Goal: Contribute content: Add original content to the website for others to see

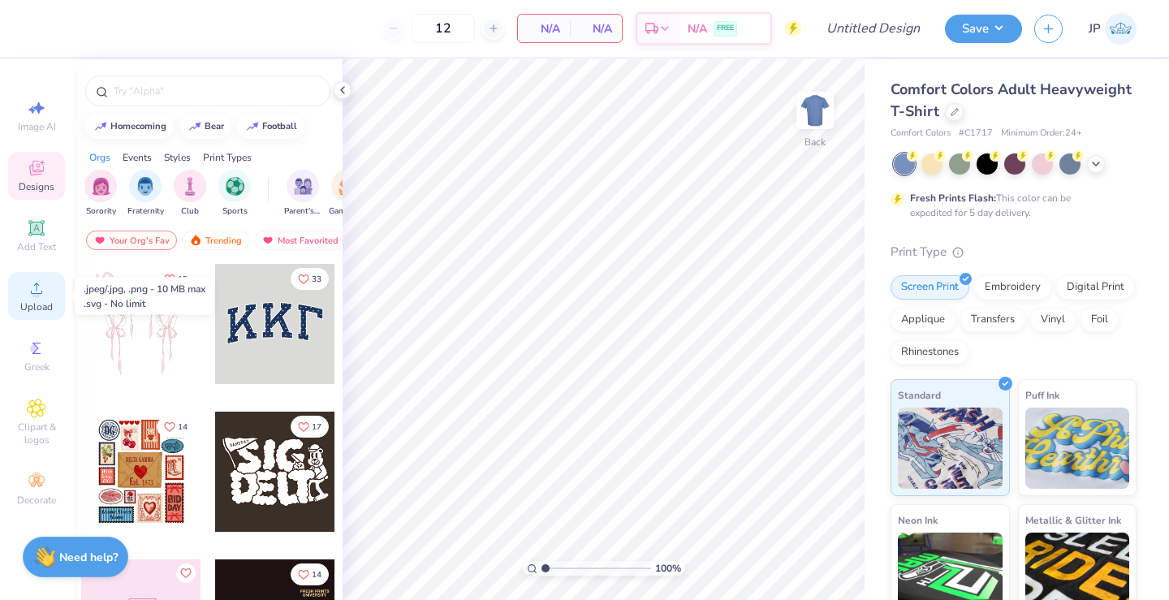
click at [42, 304] on span "Upload" at bounding box center [36, 306] width 32 height 13
click at [41, 225] on icon at bounding box center [36, 228] width 12 height 12
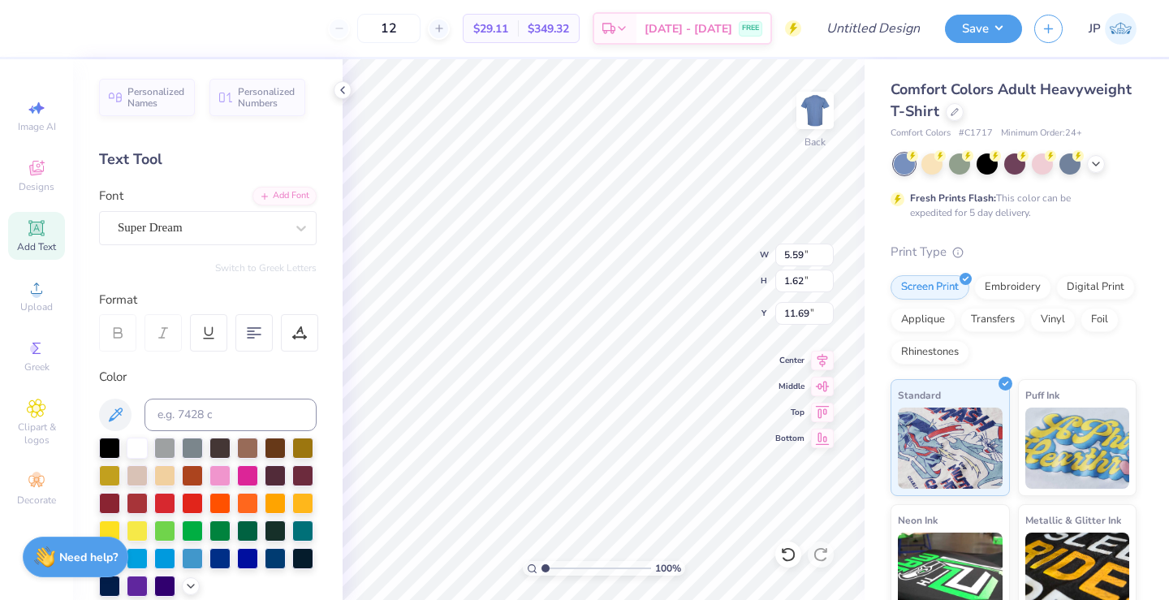
type textarea "T"
paste textarea "[URL][DOMAIN_NAME][DOMAIN_NAME]"
type textarea "[URL][DOMAIN_NAME][DOMAIN_NAME]"
click at [788, 555] on icon at bounding box center [788, 554] width 16 height 16
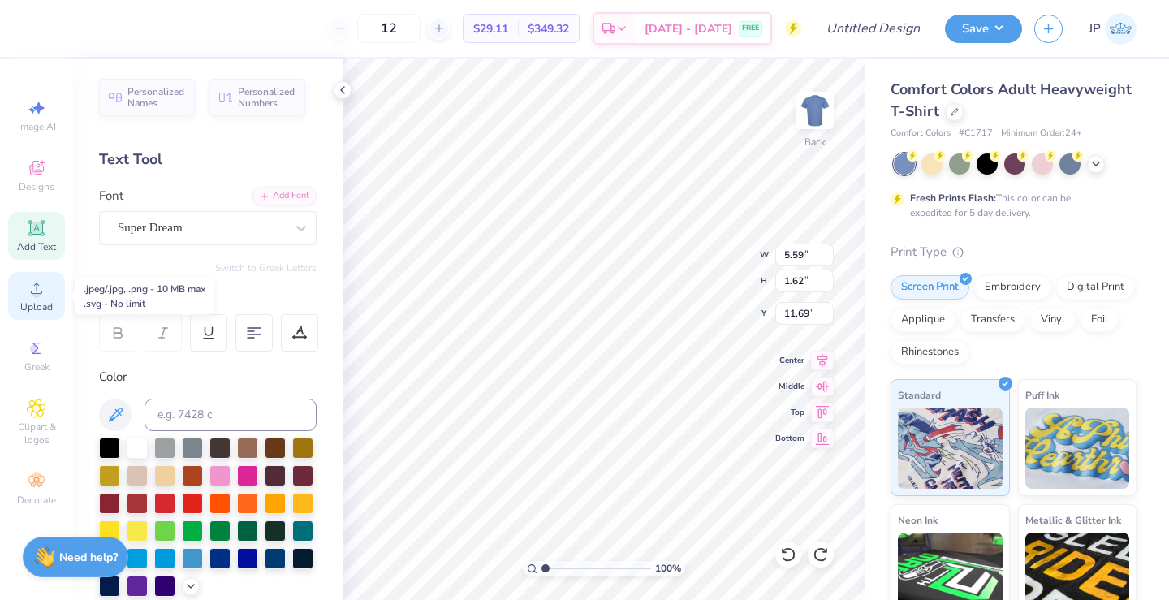
click at [26, 302] on span "Upload" at bounding box center [36, 306] width 32 height 13
click at [32, 177] on icon at bounding box center [36, 167] width 19 height 19
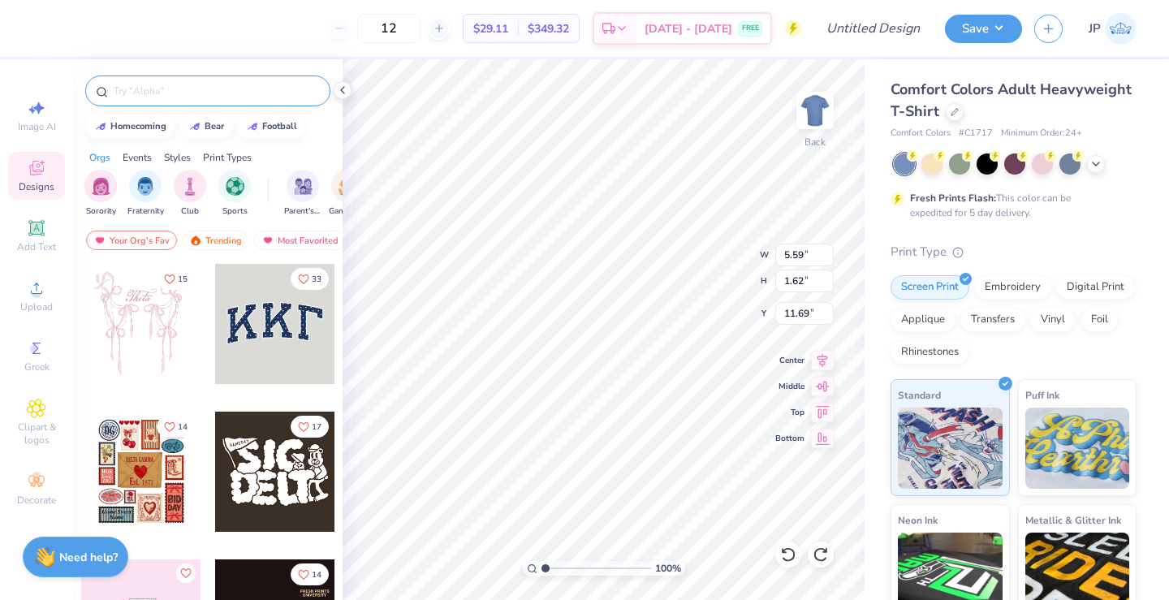
click at [199, 93] on input "text" at bounding box center [216, 91] width 208 height 16
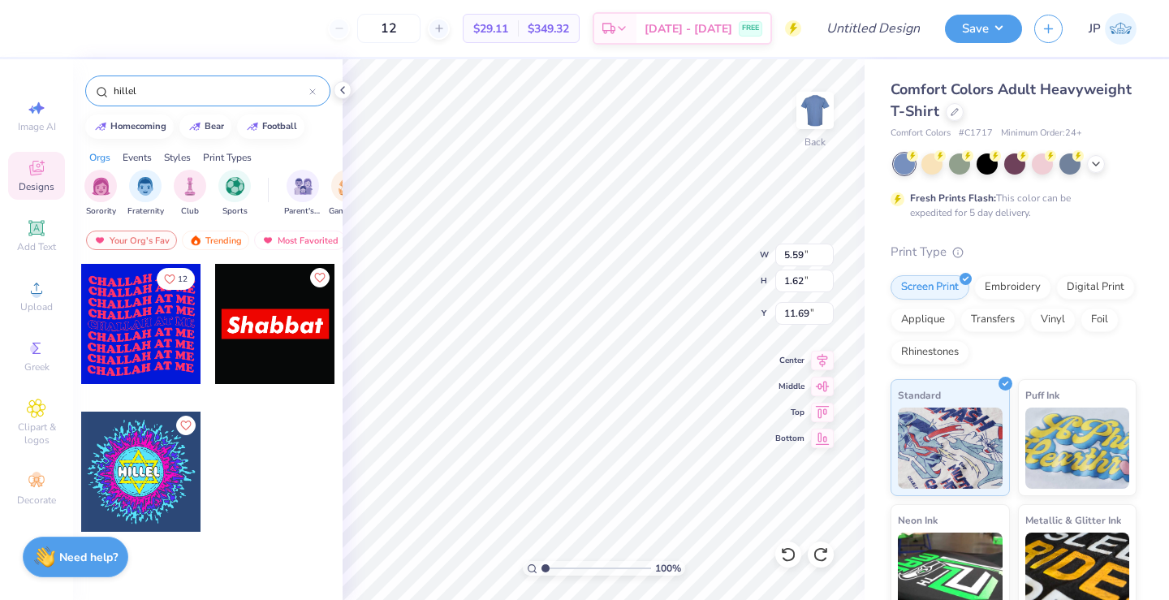
type input "Hillel"
click at [314, 93] on icon at bounding box center [312, 91] width 6 height 6
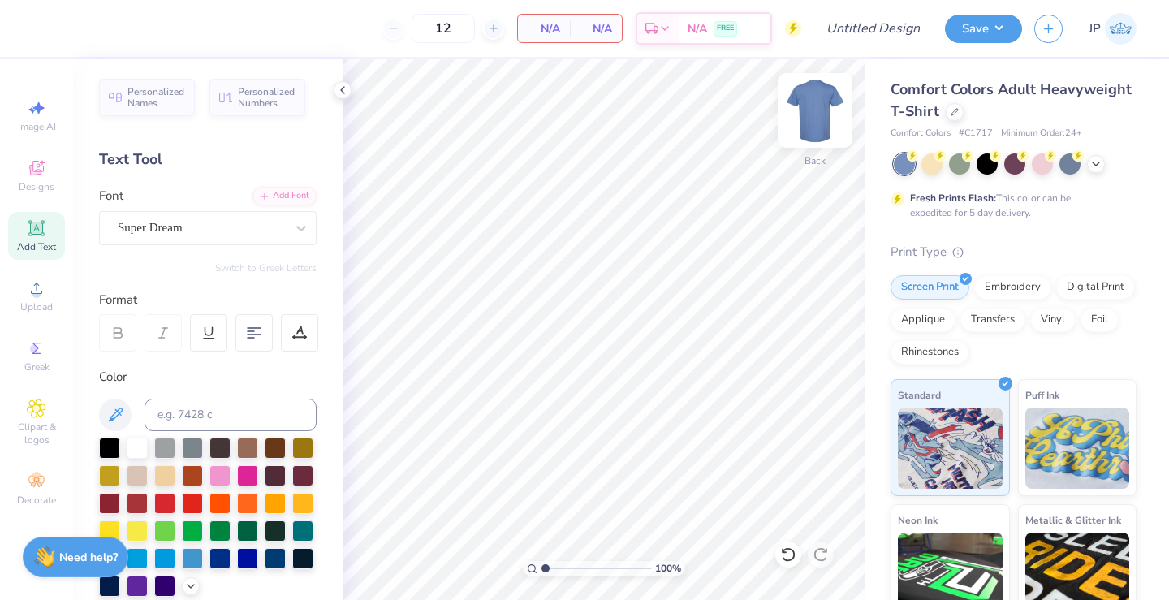
click at [809, 111] on img at bounding box center [815, 110] width 65 height 65
click at [809, 111] on img at bounding box center [815, 110] width 32 height 32
click at [824, 110] on img at bounding box center [815, 110] width 65 height 65
